Goal: Information Seeking & Learning: Learn about a topic

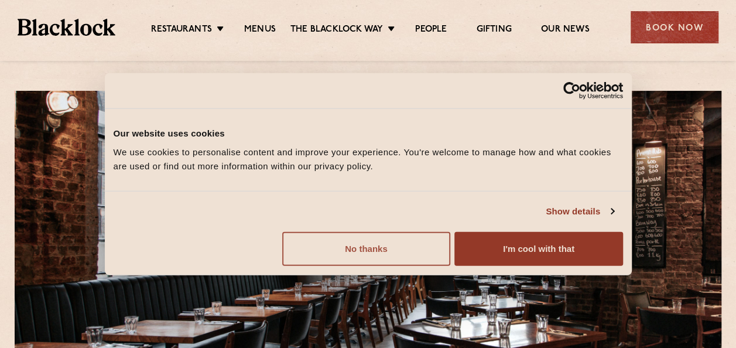
click at [384, 253] on button "No thanks" at bounding box center [366, 248] width 168 height 34
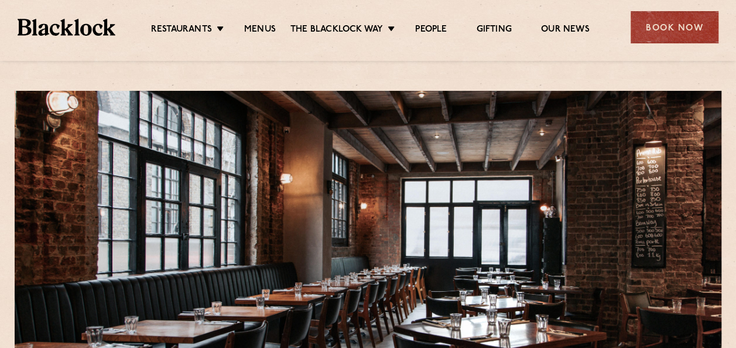
click at [208, 25] on link "Restaurants" at bounding box center [181, 30] width 61 height 13
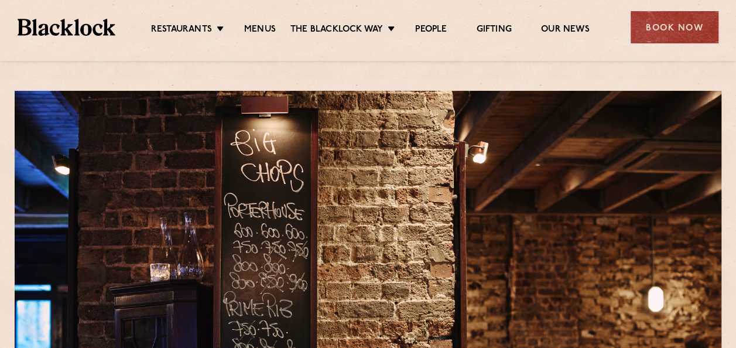
click at [260, 26] on link "Menus" at bounding box center [260, 30] width 32 height 13
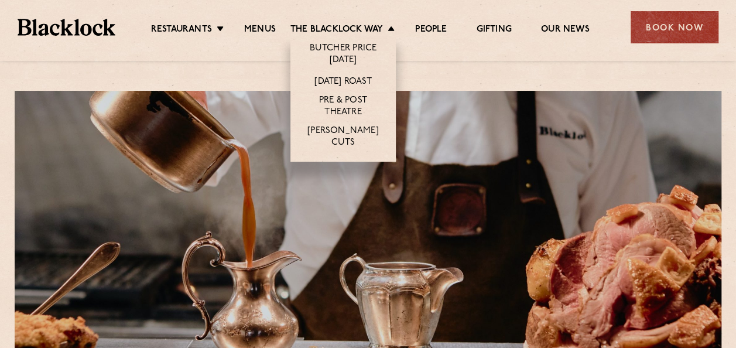
click at [390, 26] on li "The Blacklock Way Butcher Price Monday Sunday Roast Pre & Post Theatre Butcher’…" at bounding box center [345, 30] width 110 height 13
click at [364, 84] on link "[DATE] Roast" at bounding box center [342, 82] width 57 height 13
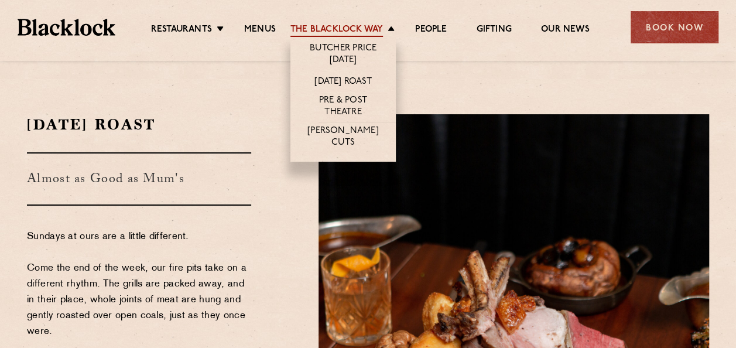
click at [379, 24] on link "The Blacklock Way" at bounding box center [336, 30] width 92 height 13
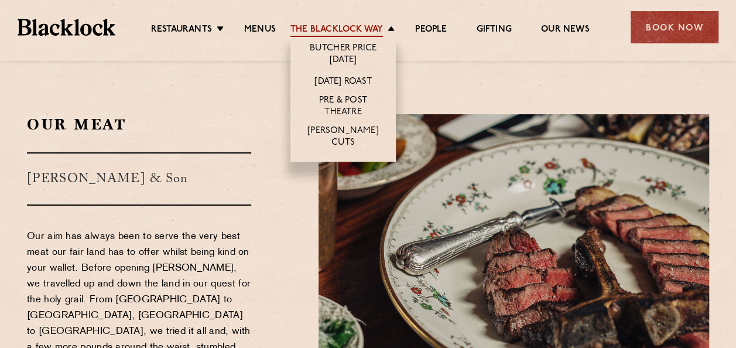
click at [377, 26] on link "The Blacklock Way" at bounding box center [336, 30] width 92 height 13
click at [379, 28] on link "The Blacklock Way" at bounding box center [336, 30] width 92 height 13
click at [380, 28] on link "The Blacklock Way" at bounding box center [336, 30] width 92 height 13
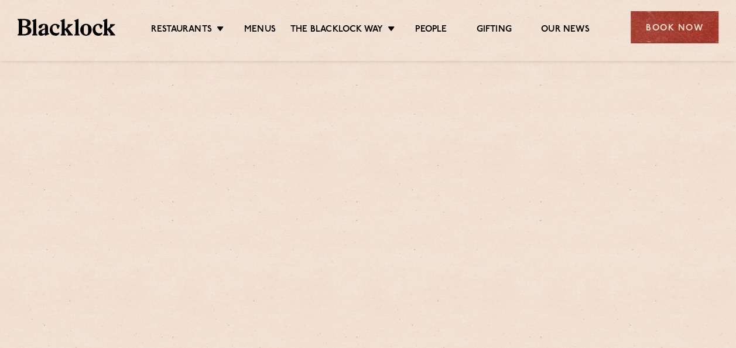
click at [372, 81] on section "Our Meat [PERSON_NAME] & Son Our aim has always been to serve the very best mea…" at bounding box center [368, 338] width 736 height 518
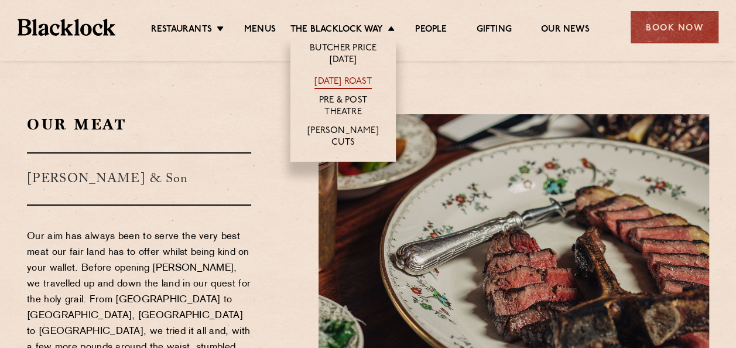
click at [360, 81] on link "[DATE] Roast" at bounding box center [342, 82] width 57 height 13
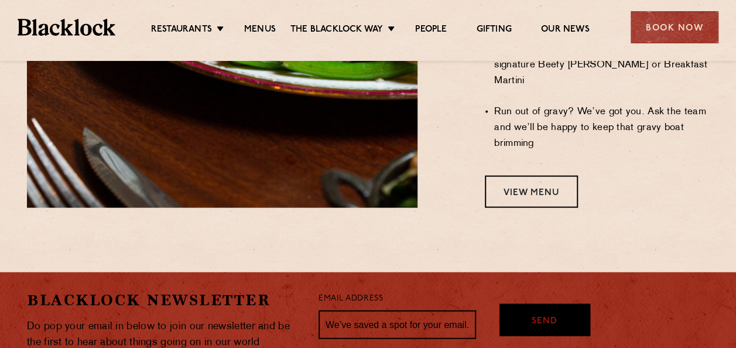
scroll to position [1142, 0]
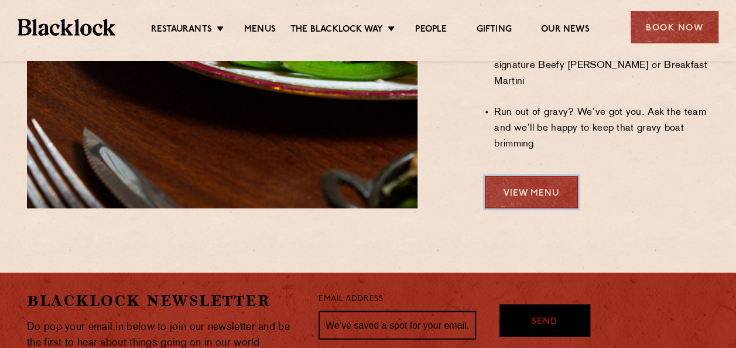
click at [535, 176] on link "View Menu" at bounding box center [531, 192] width 93 height 32
